Goal: Transaction & Acquisition: Purchase product/service

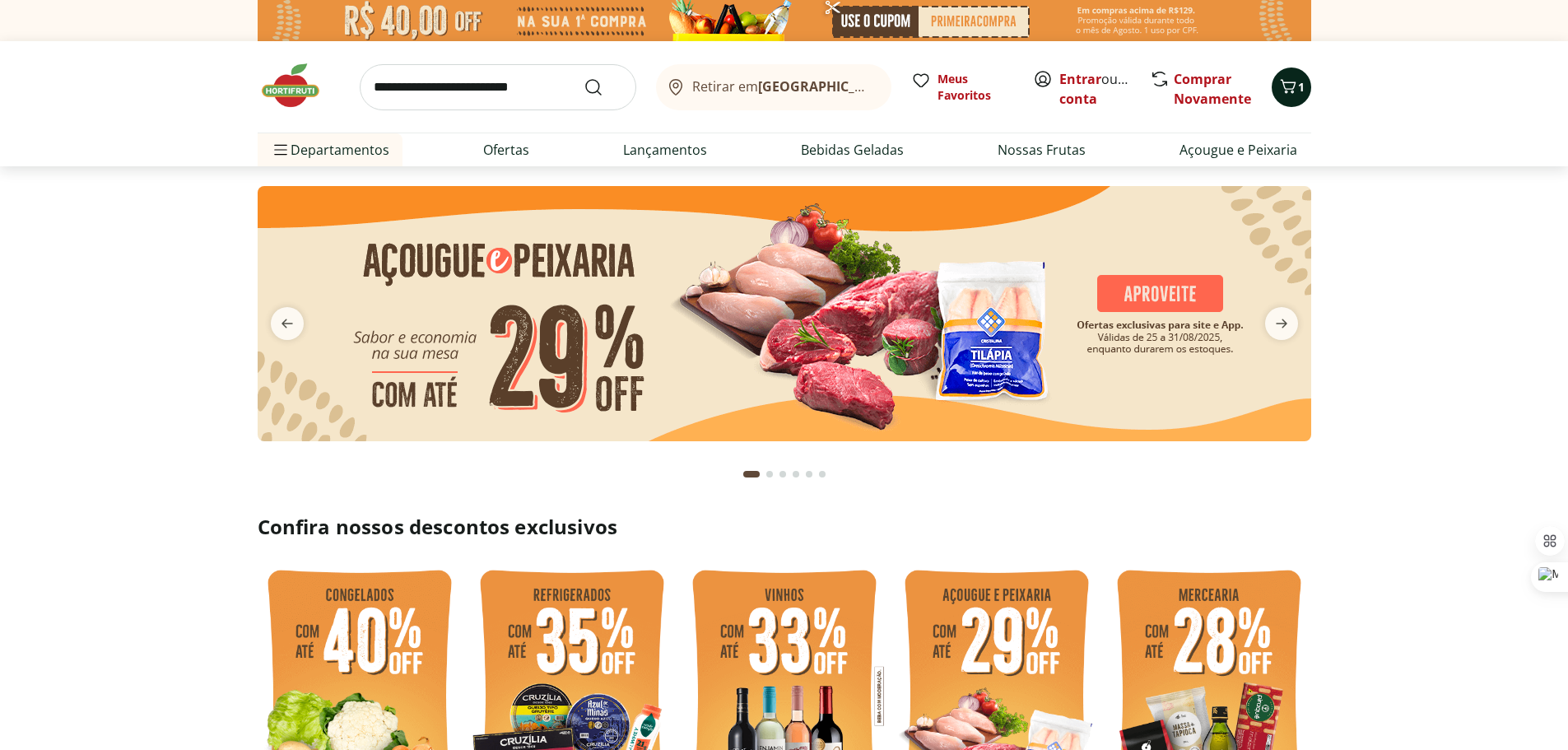
click at [1299, 87] on span "1" at bounding box center [1301, 87] width 7 height 15
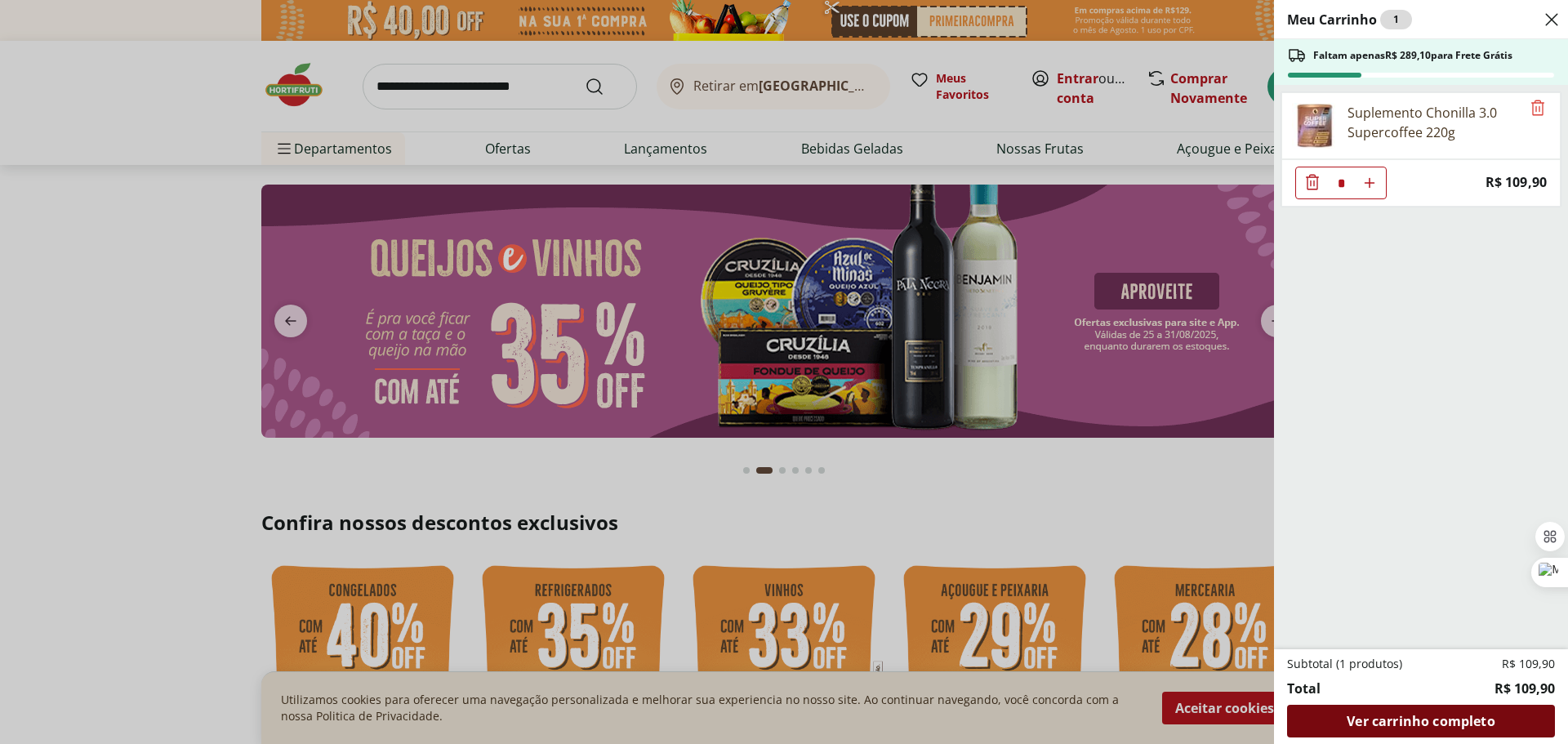
click at [1383, 720] on span "Ver carrinho completo" at bounding box center [1420, 721] width 148 height 13
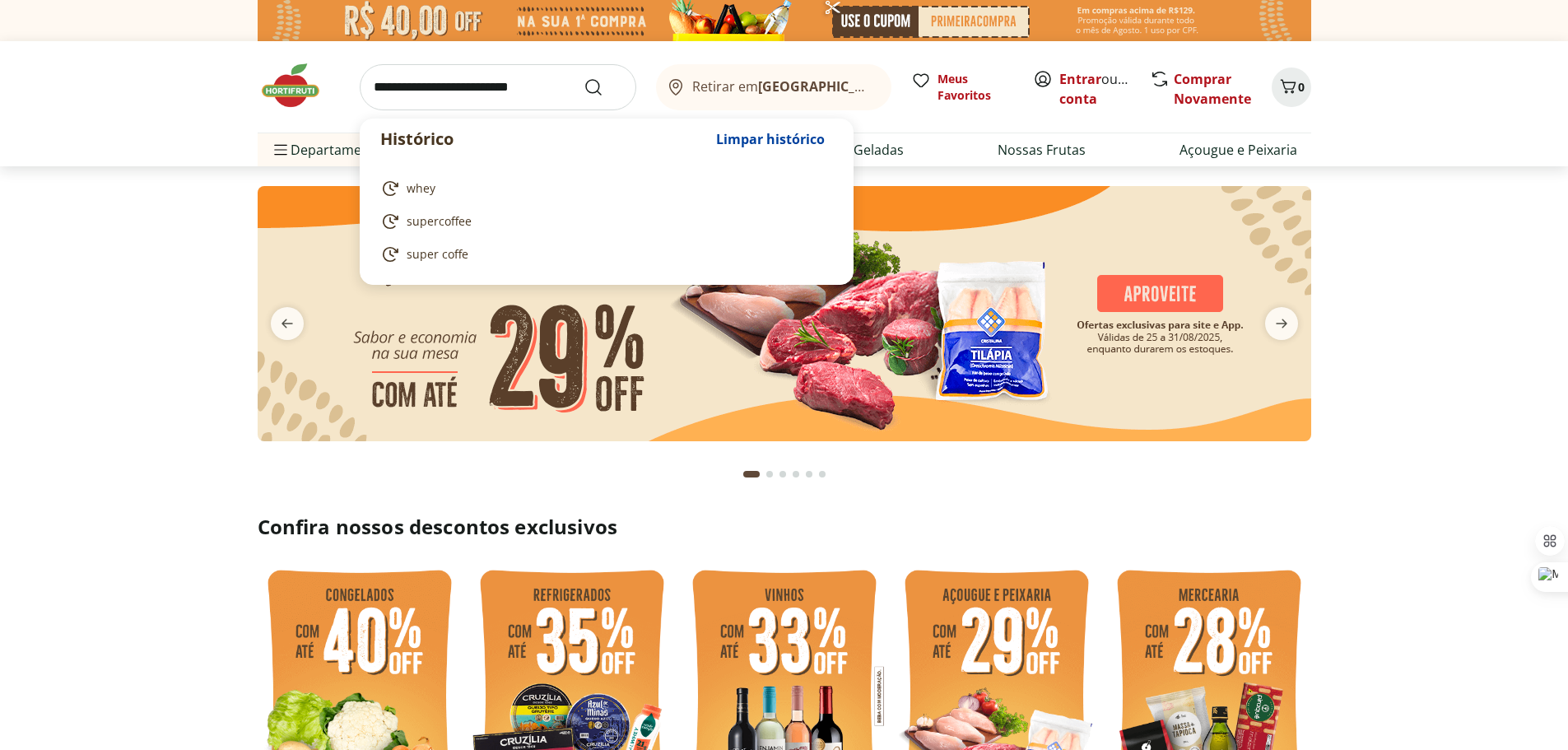
click at [527, 89] on input "search" at bounding box center [498, 87] width 277 height 47
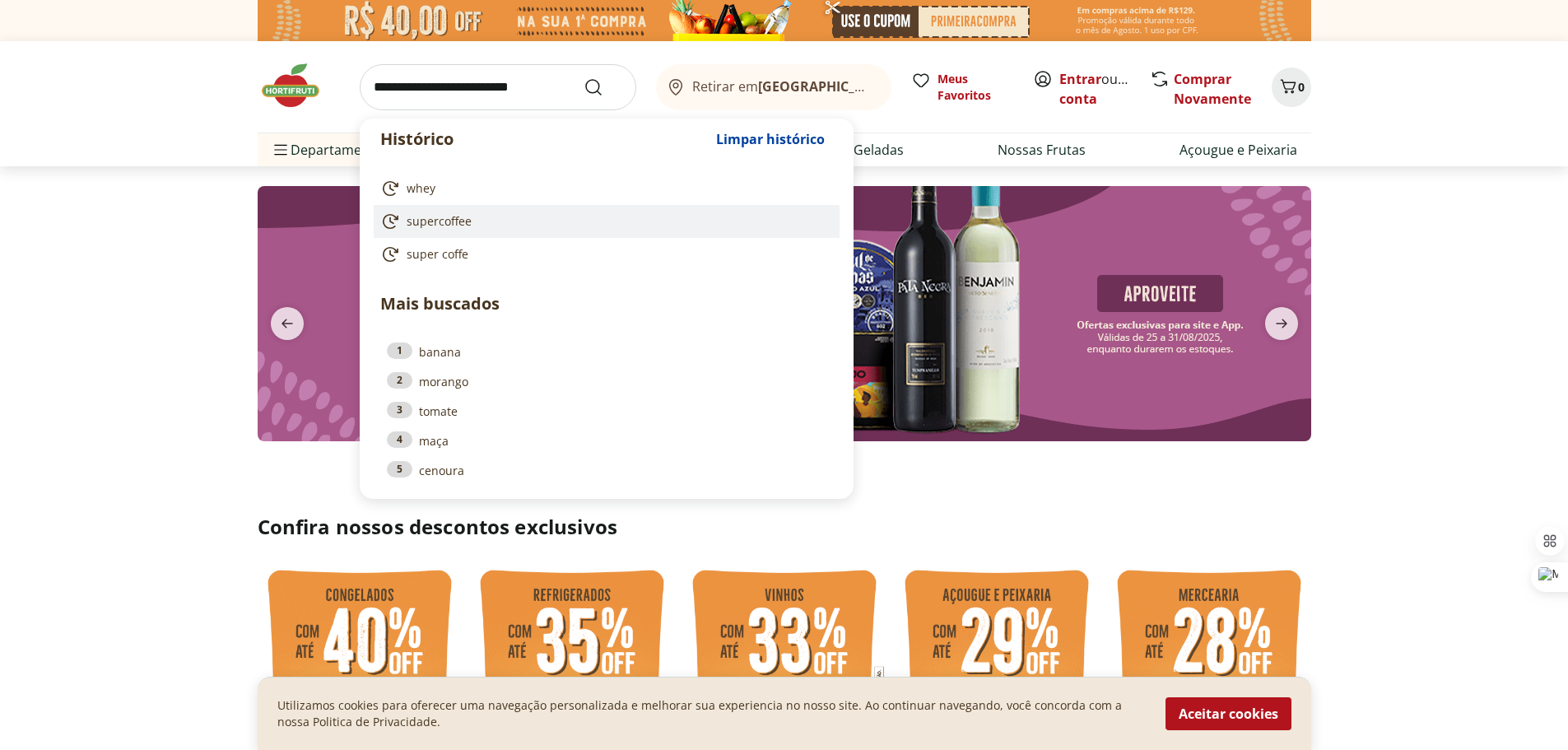
click at [476, 219] on link "supercoffee" at bounding box center [602, 221] width 446 height 20
type input "**********"
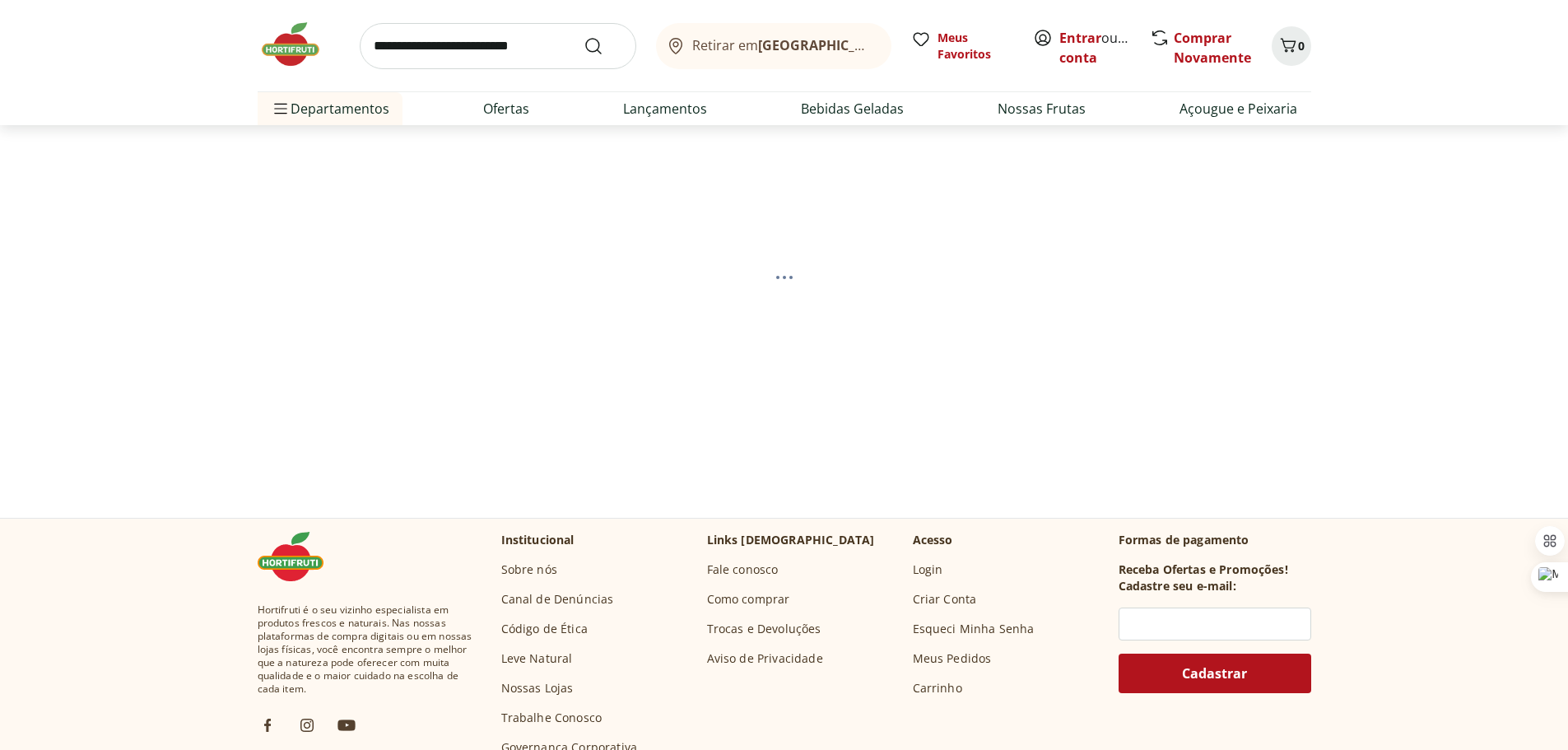
scroll to position [77, 0]
select select "**********"
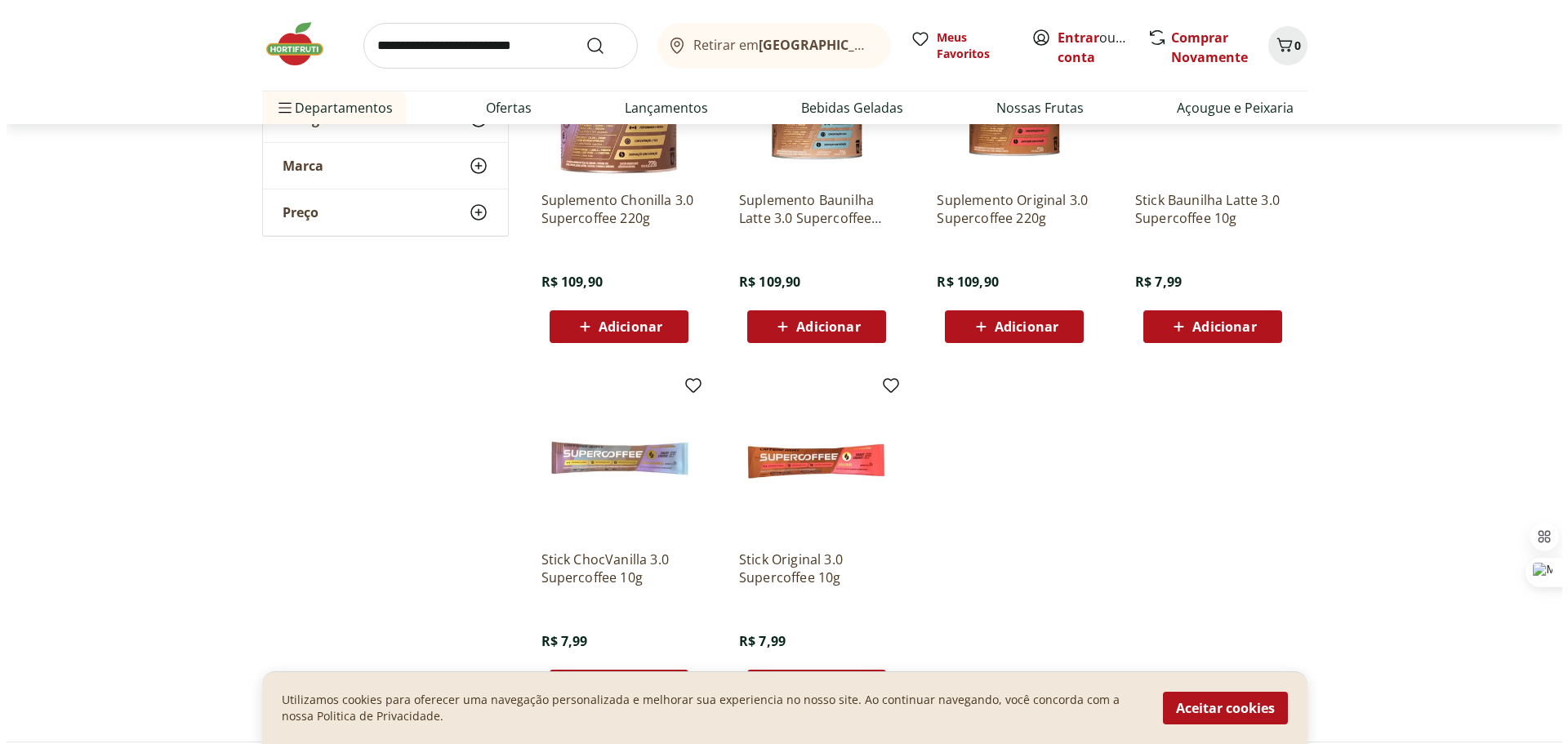
scroll to position [322, 0]
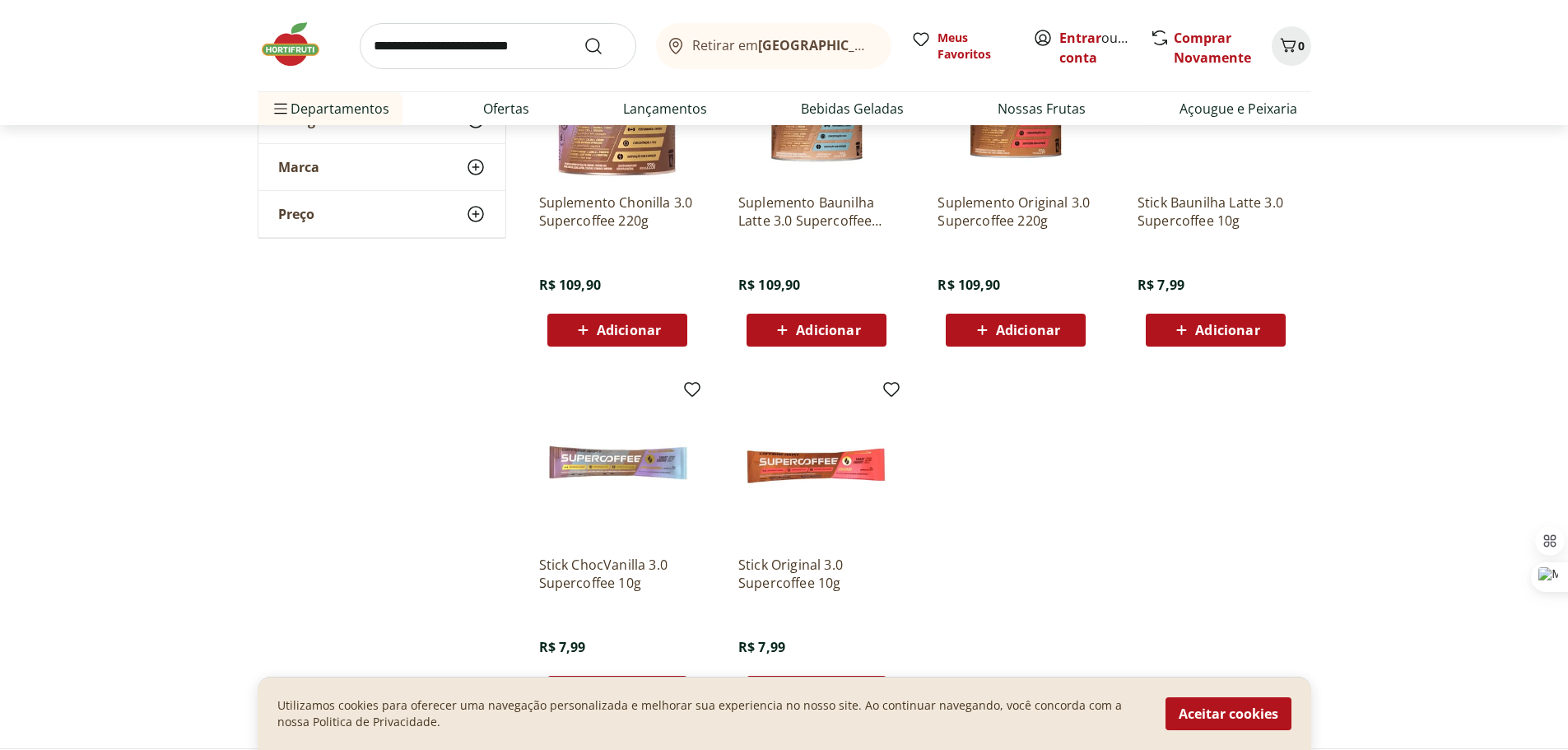
click at [994, 333] on span "Adicionar" at bounding box center [1016, 330] width 88 height 20
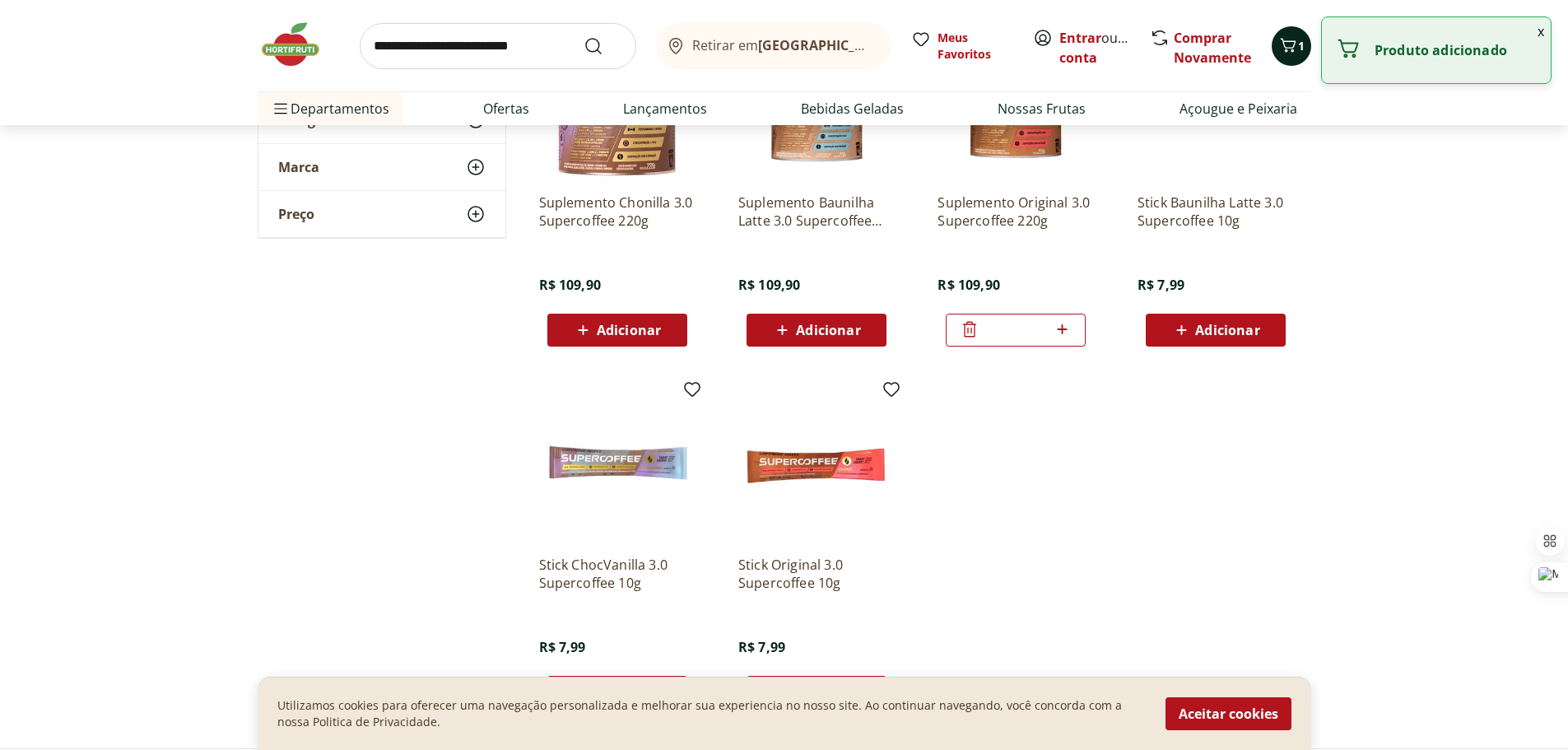
click at [1281, 44] on icon "Carrinho" at bounding box center [1288, 45] width 20 height 20
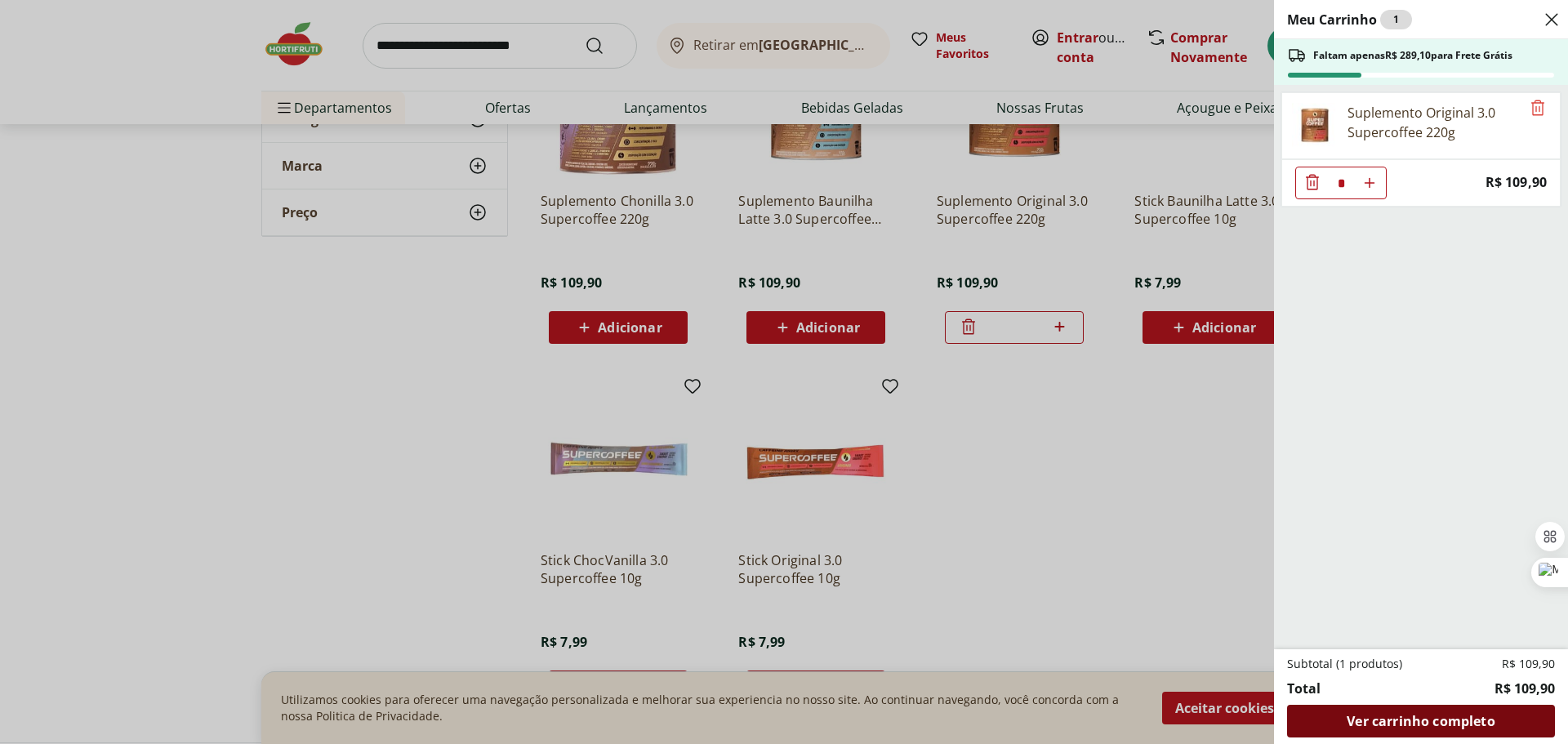
click at [1389, 718] on span "Ver carrinho completo" at bounding box center [1420, 721] width 148 height 13
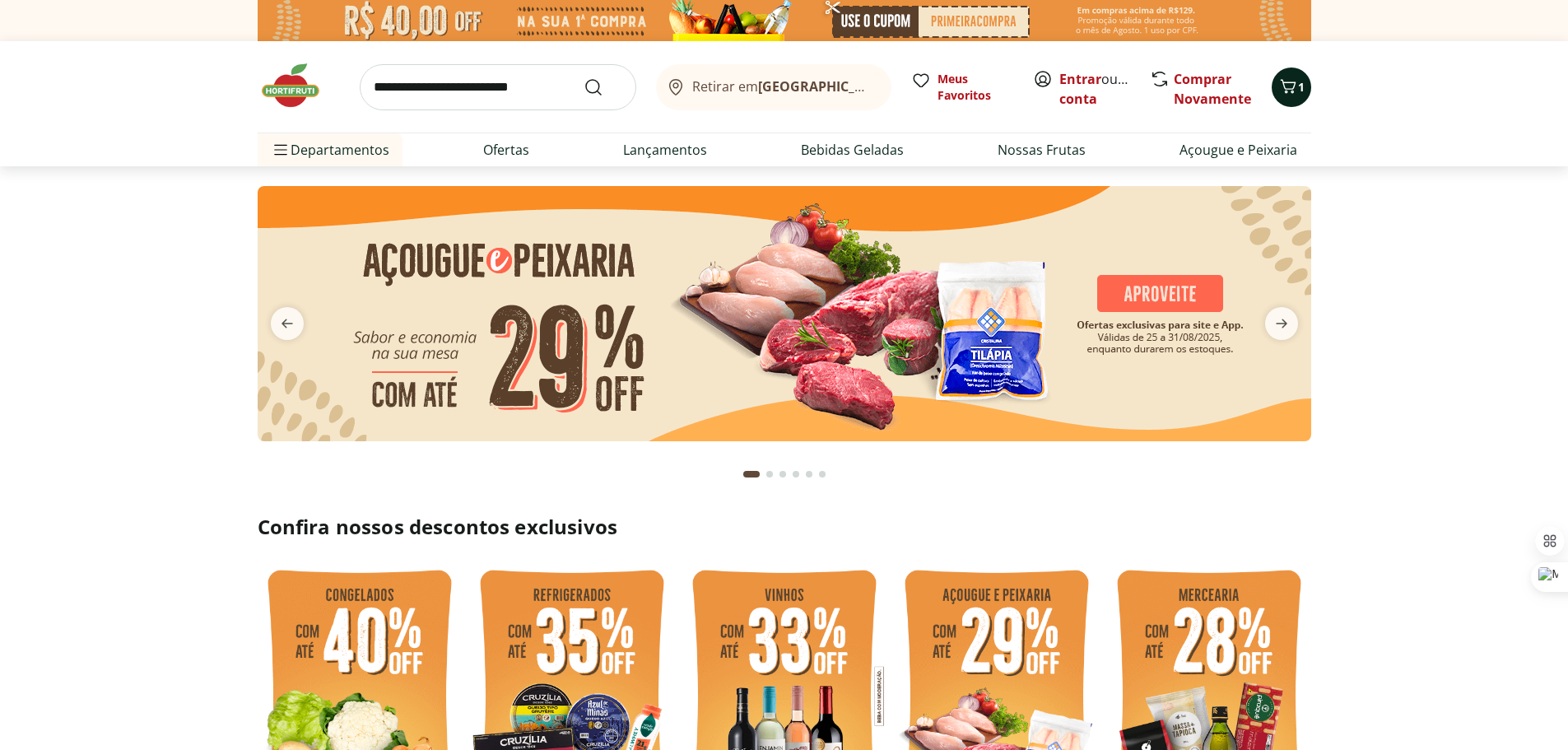
click at [1288, 90] on icon "Carrinho" at bounding box center [1288, 87] width 20 height 20
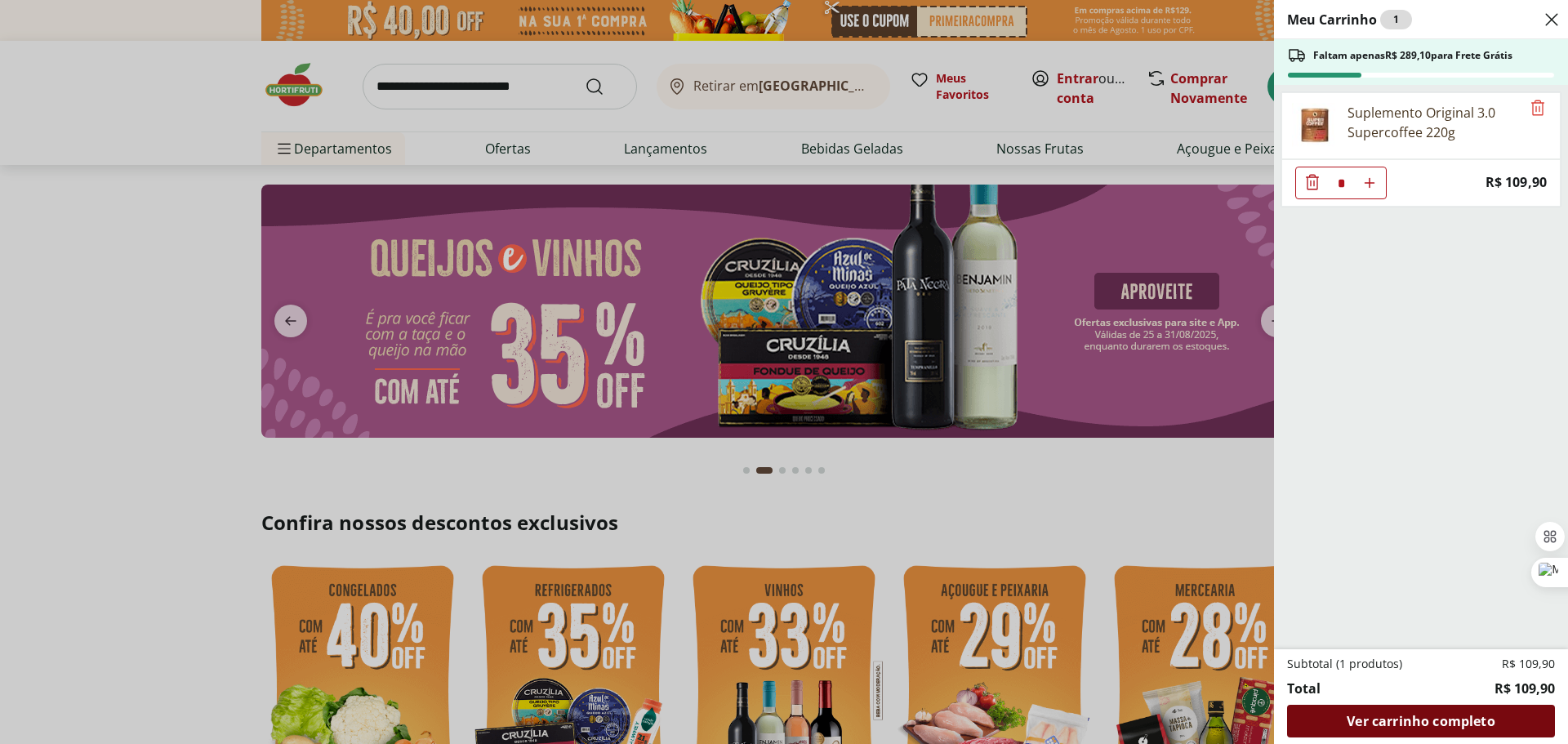
click at [1474, 715] on span "Ver carrinho completo" at bounding box center [1420, 721] width 148 height 13
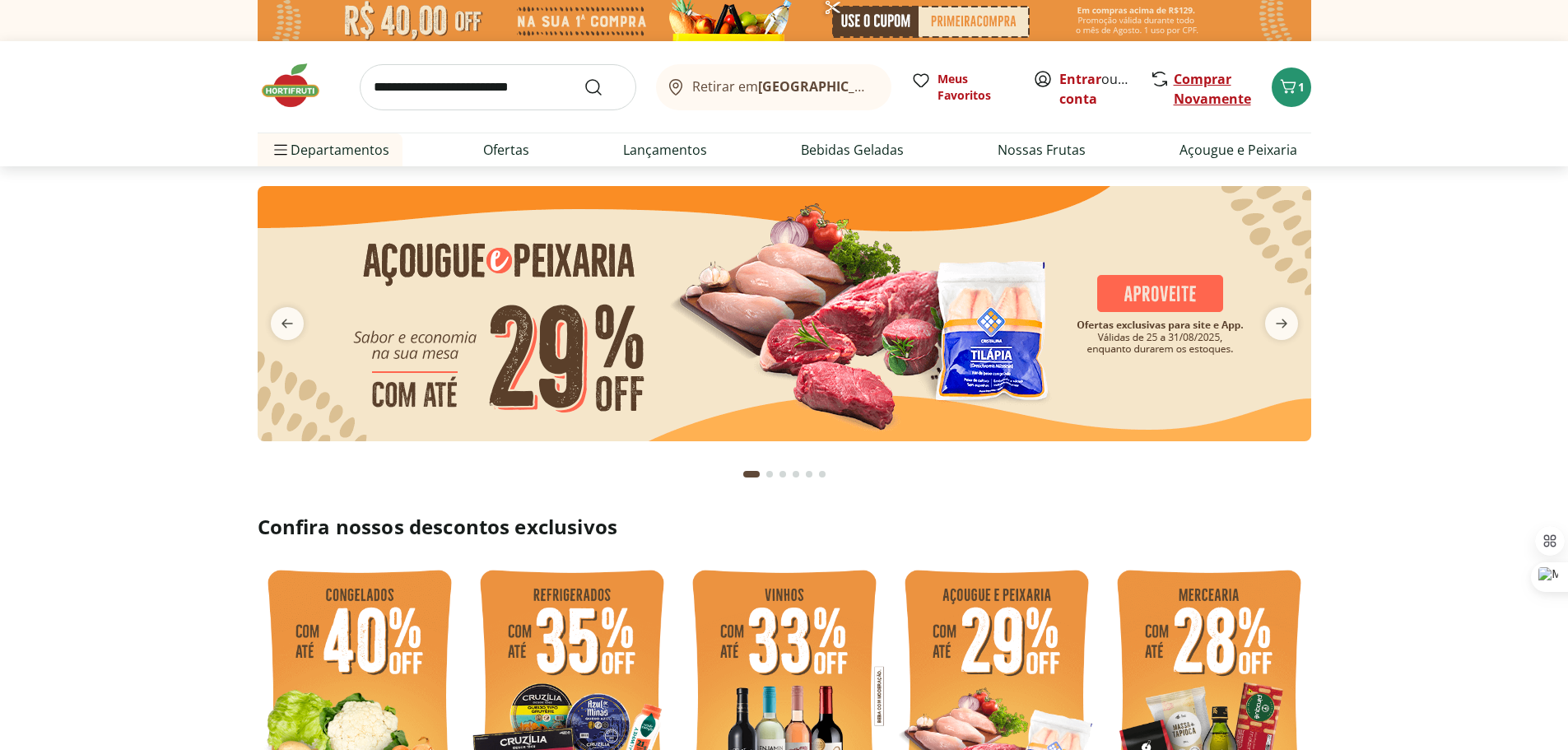
click at [1218, 98] on link "Comprar Novamente" at bounding box center [1212, 89] width 77 height 38
